Goal: Browse casually

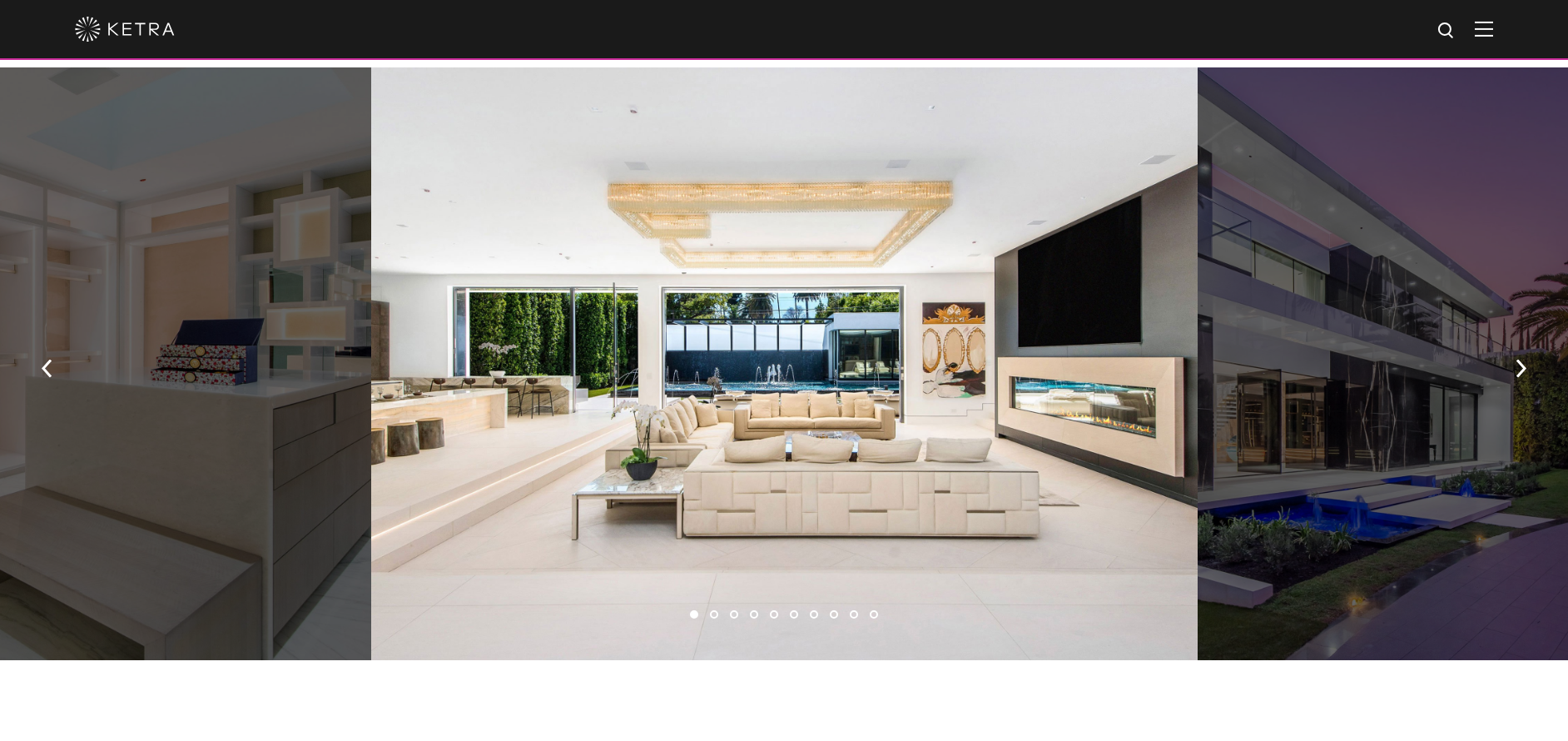
scroll to position [1076, 0]
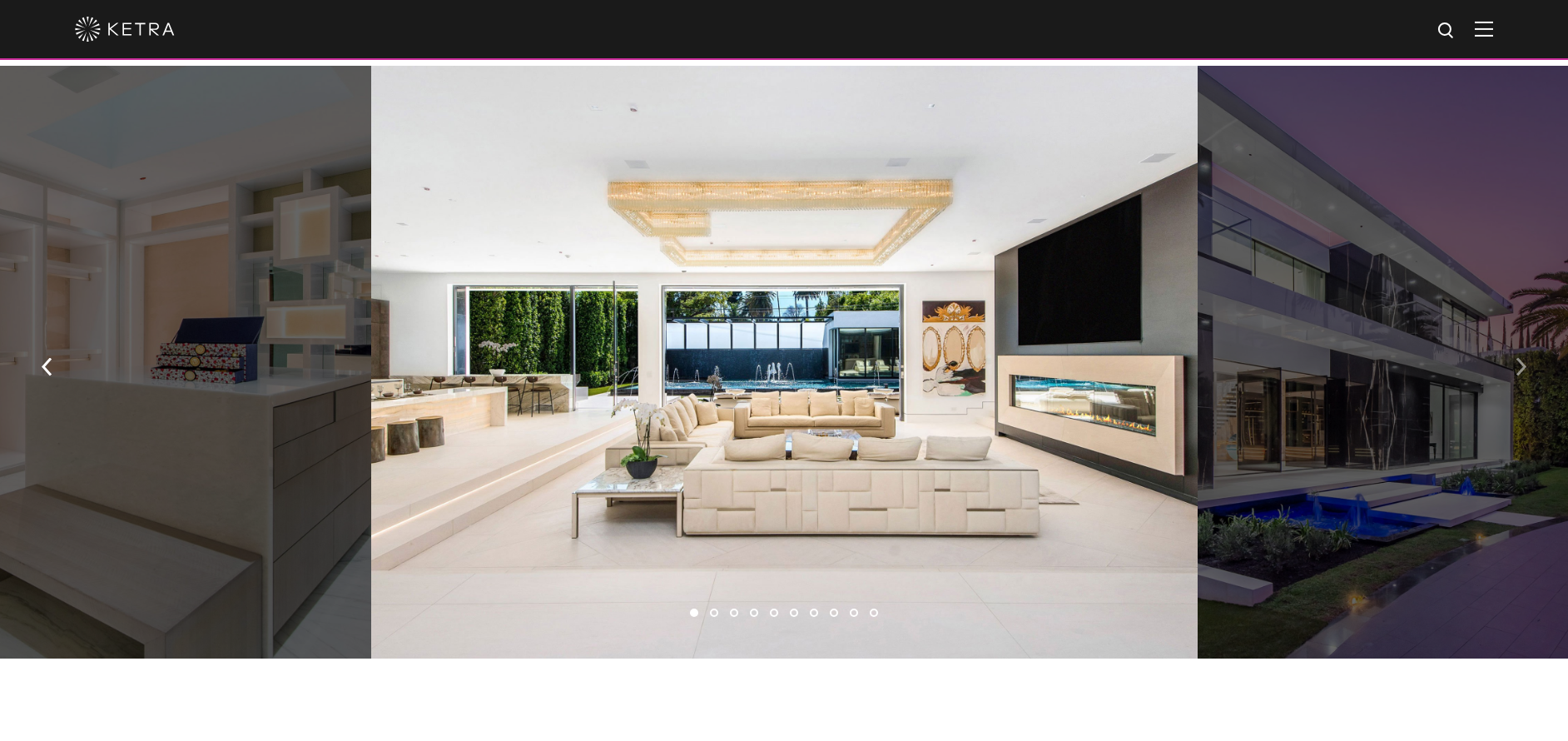
click at [1531, 372] on button "button" at bounding box center [1521, 366] width 36 height 58
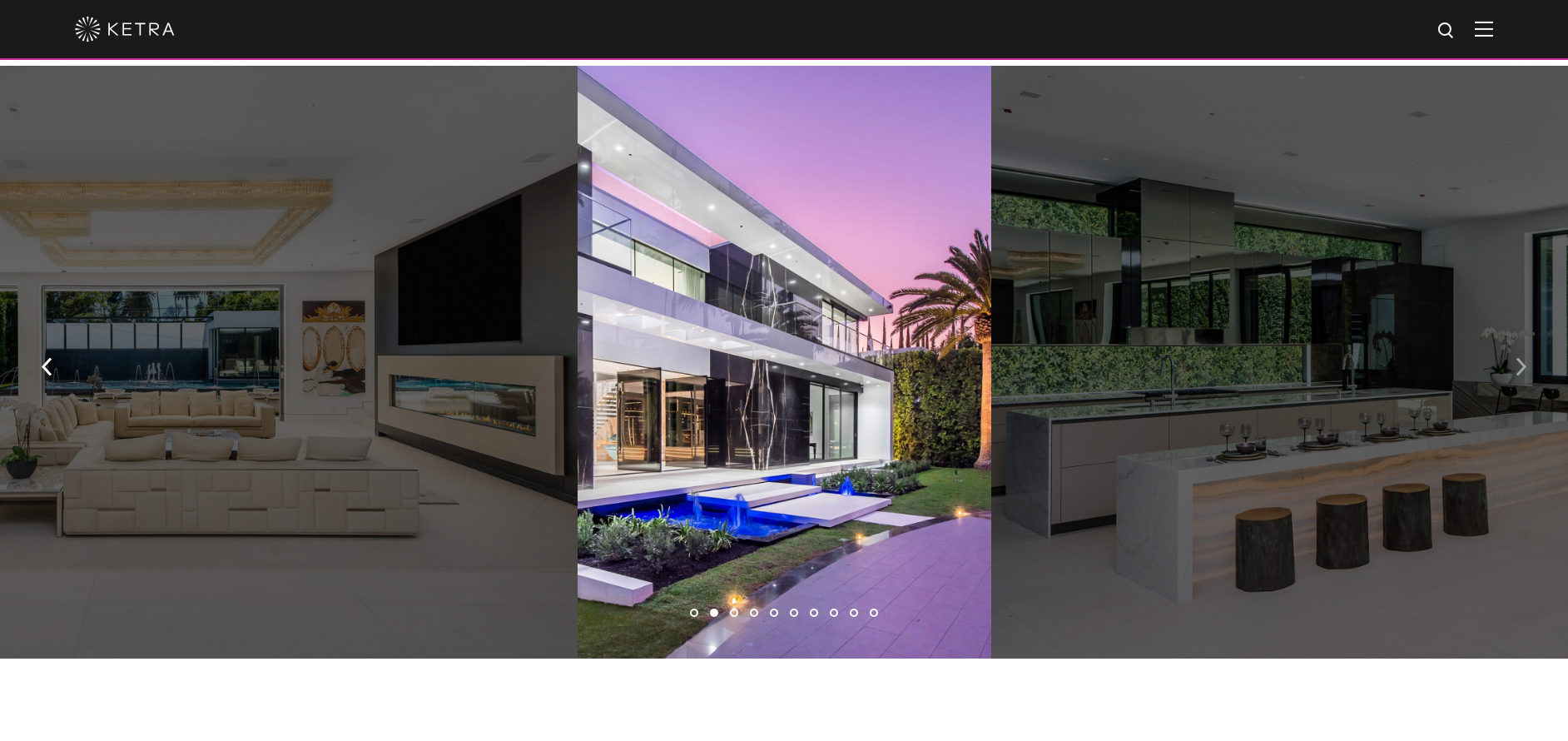
click at [1524, 371] on img "button" at bounding box center [1521, 367] width 11 height 18
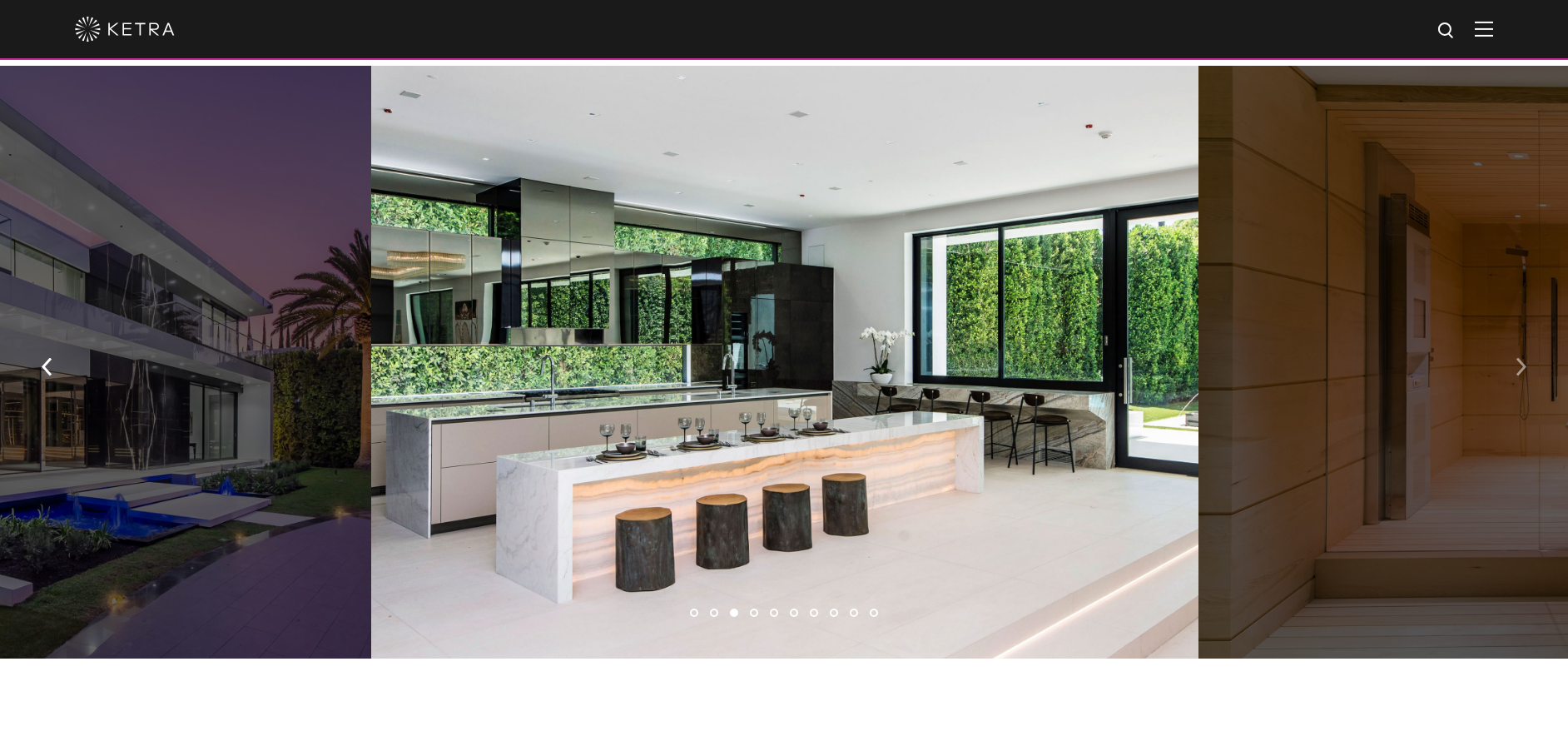
click at [1524, 371] on img "button" at bounding box center [1521, 367] width 11 height 18
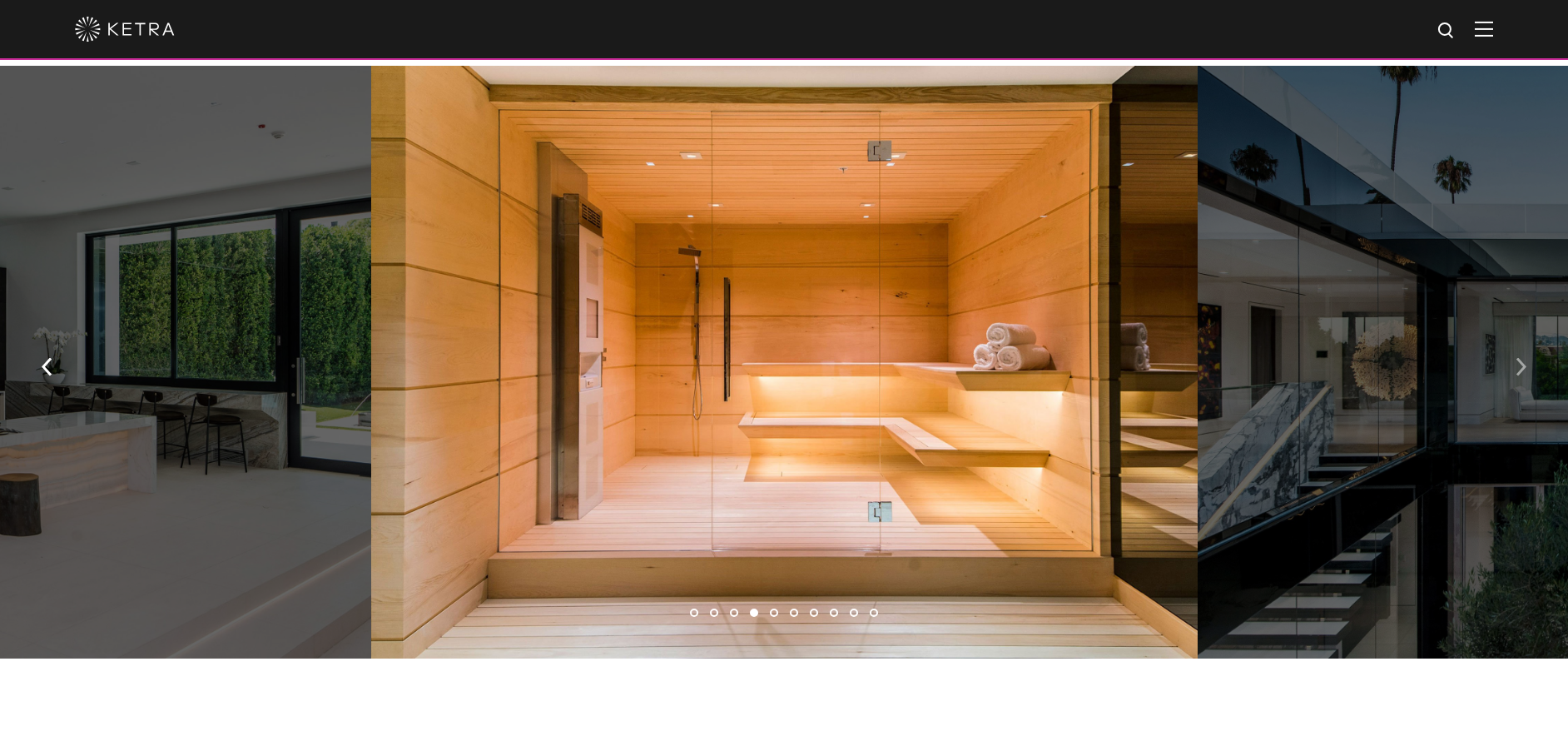
click at [1524, 371] on img "button" at bounding box center [1521, 367] width 11 height 18
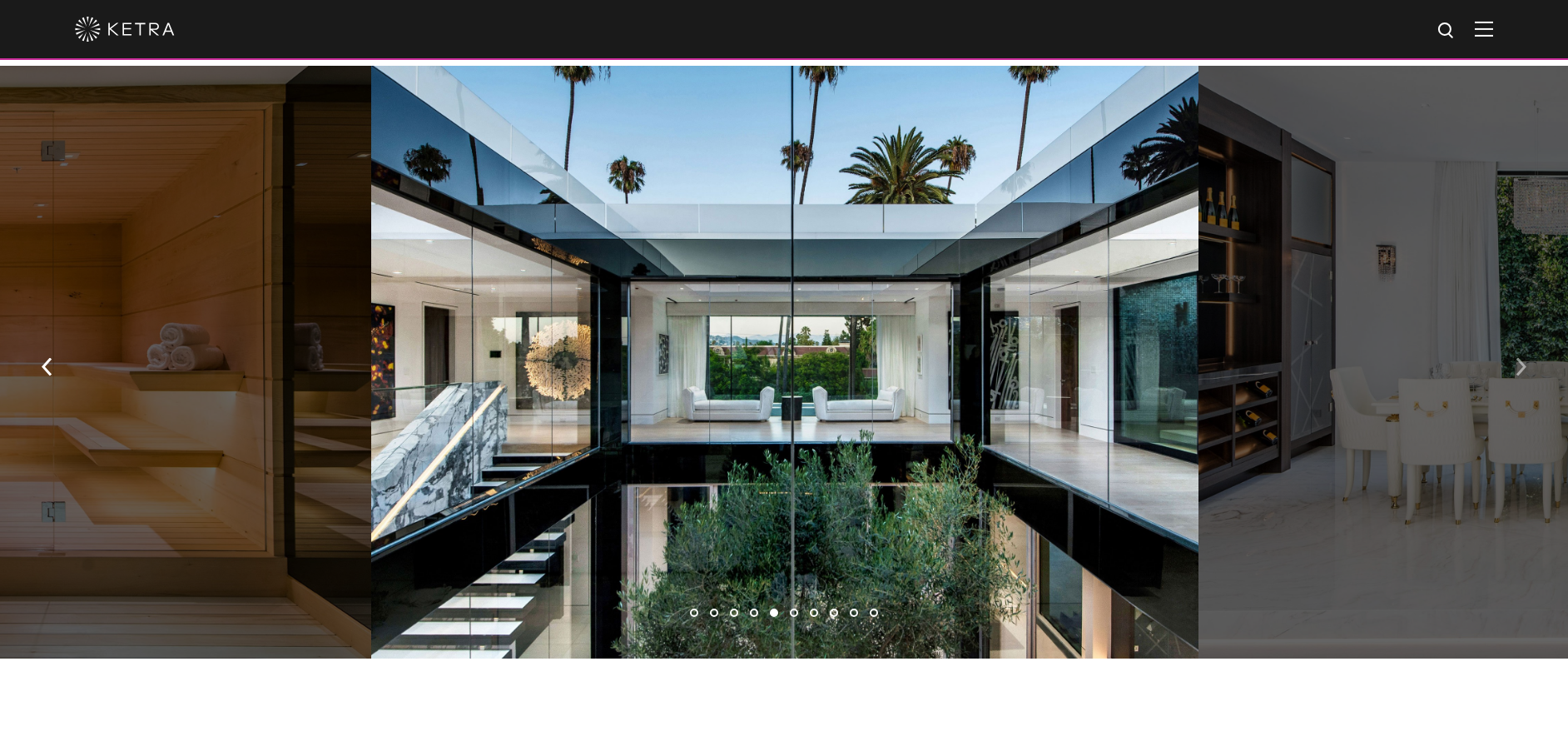
click at [1524, 371] on img "button" at bounding box center [1521, 367] width 11 height 18
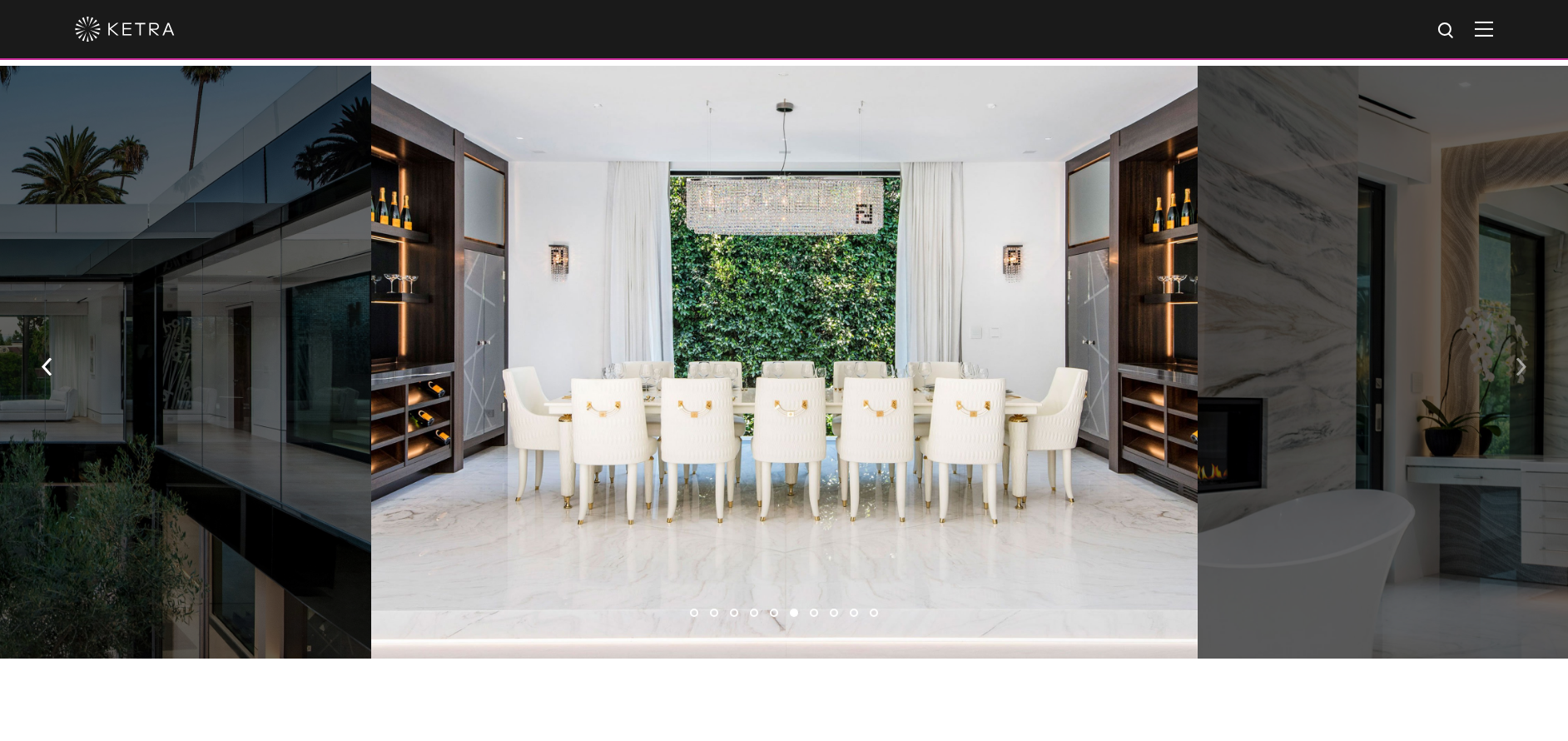
click at [1524, 371] on img "button" at bounding box center [1521, 367] width 11 height 18
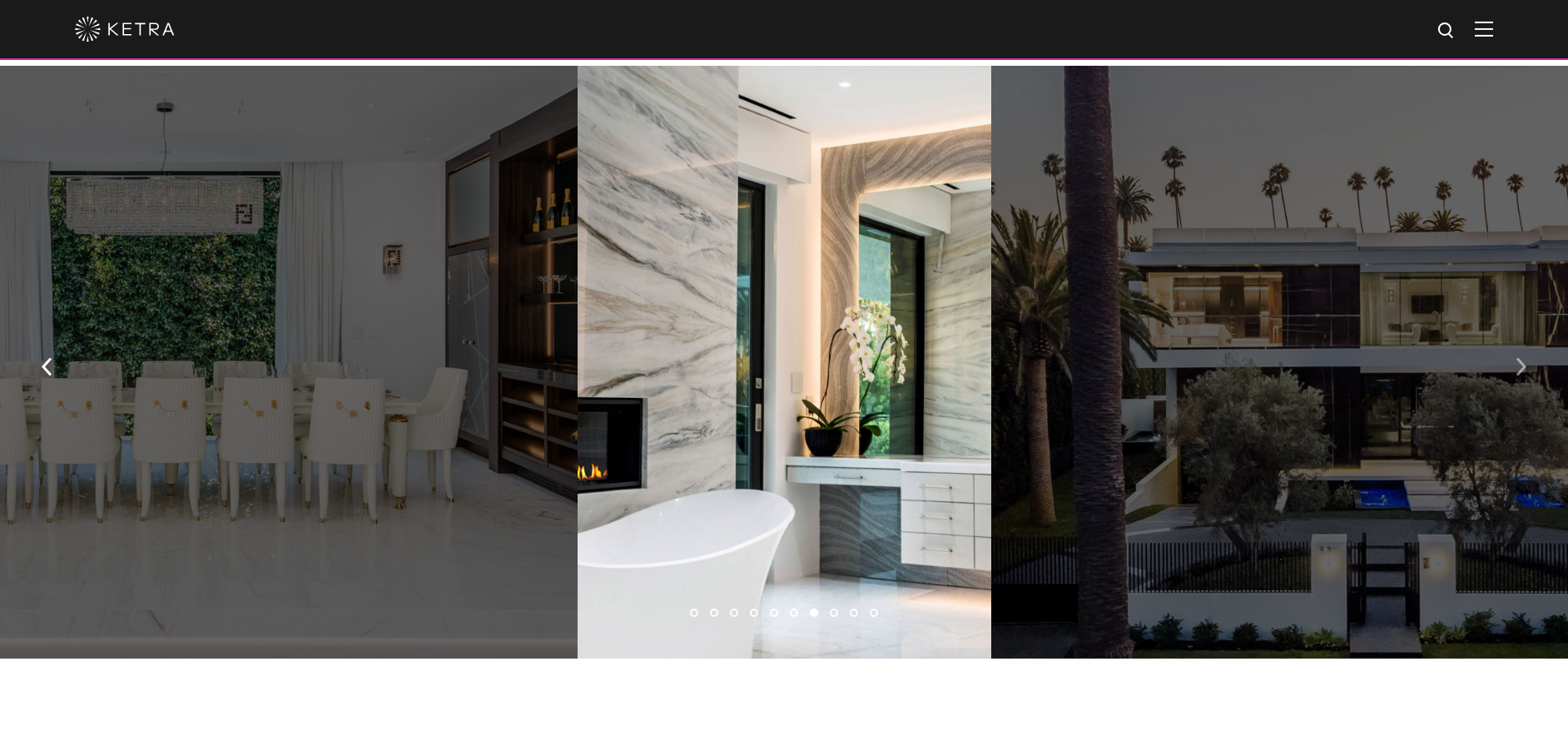
click at [1524, 371] on img "button" at bounding box center [1521, 367] width 11 height 18
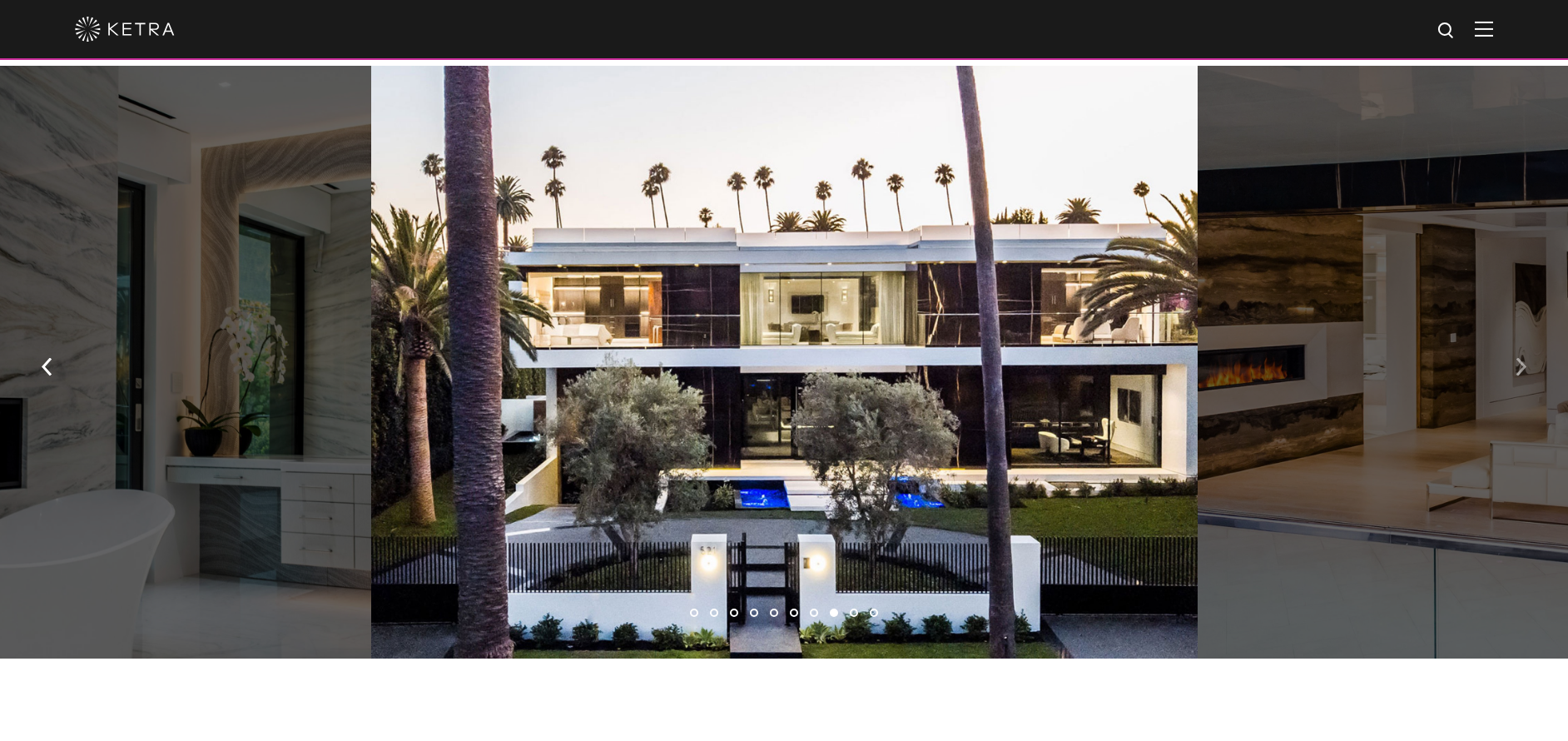
click at [1524, 371] on img "button" at bounding box center [1521, 367] width 11 height 18
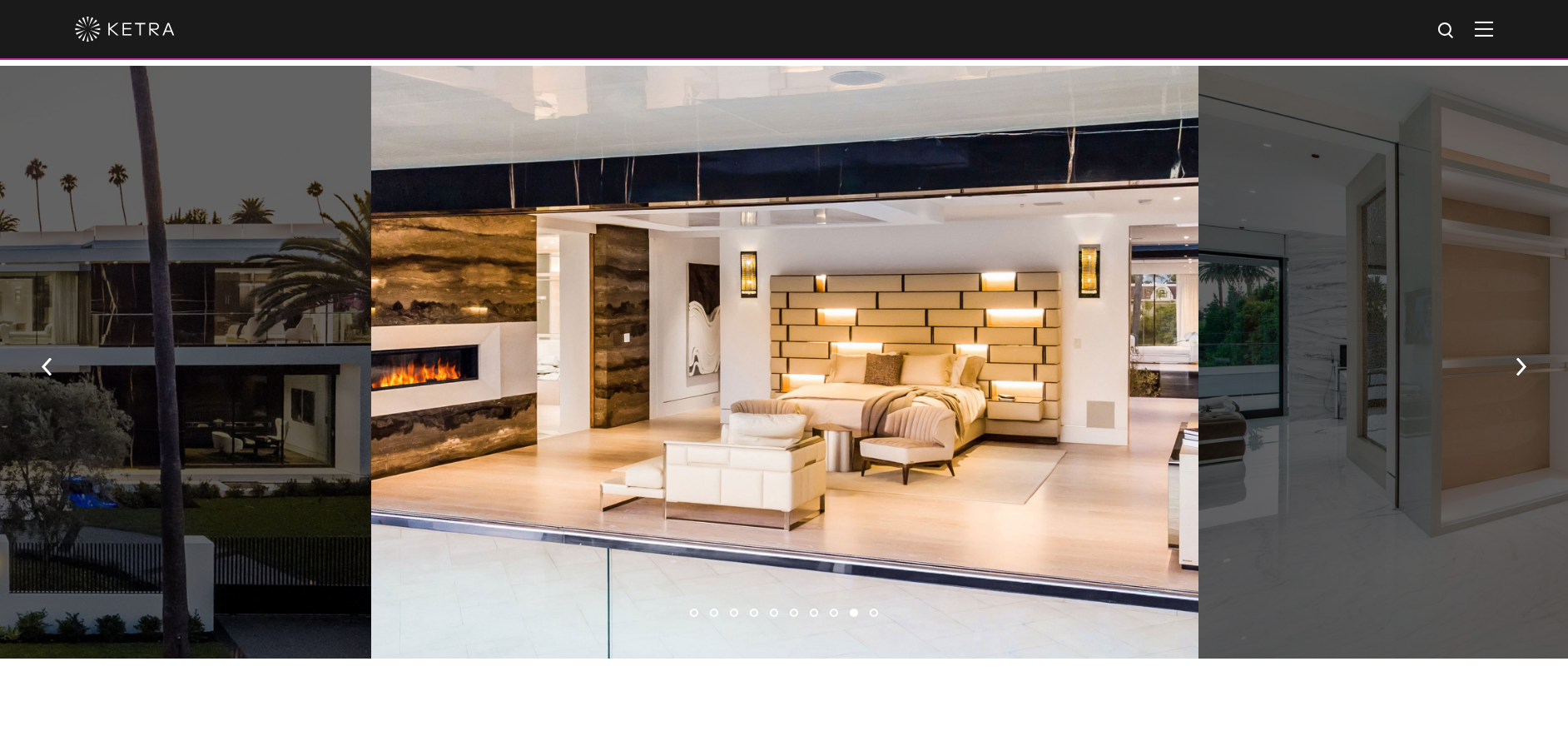
drag, startPoint x: 845, startPoint y: 355, endPoint x: 862, endPoint y: 11, distance: 344.4
